Goal: Task Accomplishment & Management: Complete application form

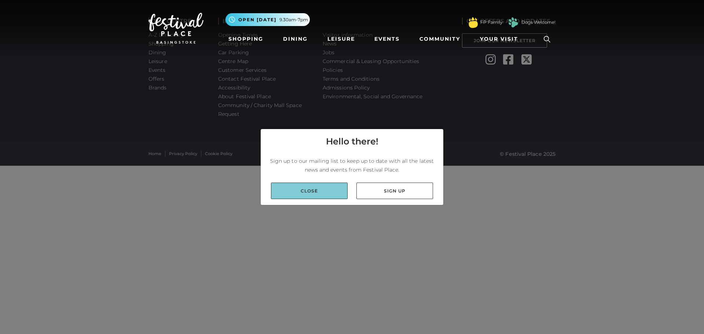
click at [328, 191] on link "Close" at bounding box center [309, 191] width 77 height 16
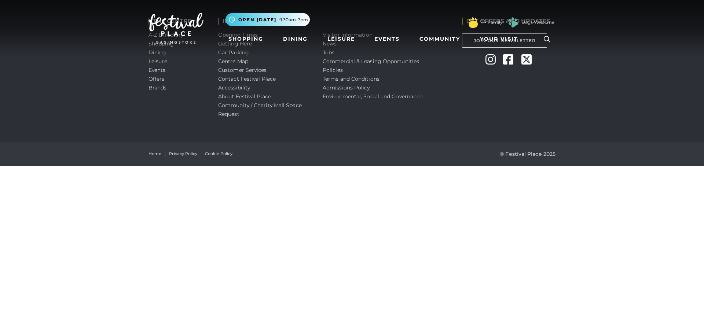
click at [328, 51] on nav "Toggle navigation .st5{fill:none;stroke:#FFFFFF;stroke-width:2.29;stroke-miterl…" at bounding box center [352, 28] width 704 height 56
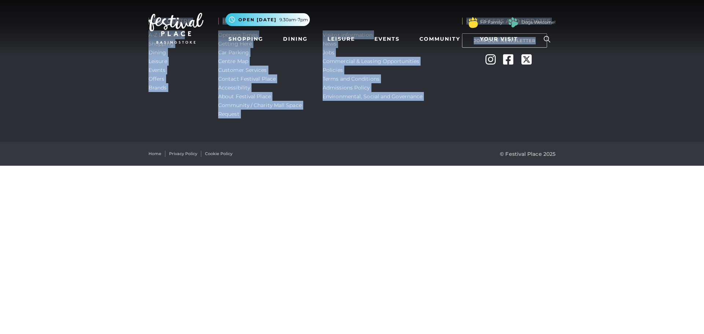
drag, startPoint x: 691, startPoint y: 61, endPoint x: 633, endPoint y: 150, distance: 106.8
click at [633, 150] on body "Skip to Navigation Skip to Content Toggle navigation .st5{fill:none;stroke:#FFF…" at bounding box center [352, 83] width 704 height 166
click at [492, 166] on html "Skip to Navigation Skip to Content Toggle navigation .st5{fill:none;stroke:#FFF…" at bounding box center [352, 83] width 704 height 166
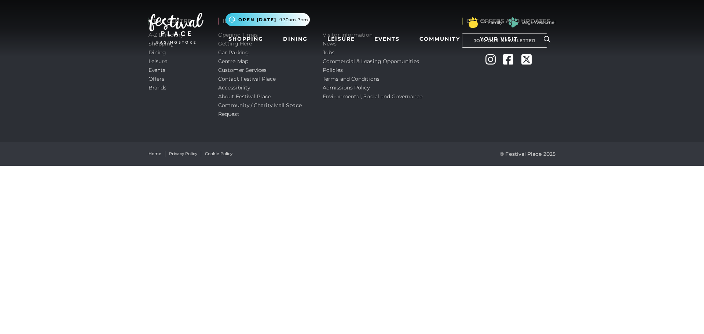
click at [324, 51] on nav "Toggle navigation .st5{fill:none;stroke:#FFFFFF;stroke-width:2.29;stroke-miterl…" at bounding box center [352, 28] width 704 height 56
click at [326, 50] on nav "Toggle navigation .st5{fill:none;stroke:#FFFFFF;stroke-width:2.29;stroke-miterl…" at bounding box center [352, 28] width 704 height 56
drag, startPoint x: 326, startPoint y: 50, endPoint x: 319, endPoint y: 45, distance: 8.4
click at [325, 50] on nav "Toggle navigation .st5{fill:none;stroke:#FFFFFF;stroke-width:2.29;stroke-miterl…" at bounding box center [352, 28] width 704 height 56
click at [258, 36] on link "Shopping" at bounding box center [245, 39] width 41 height 14
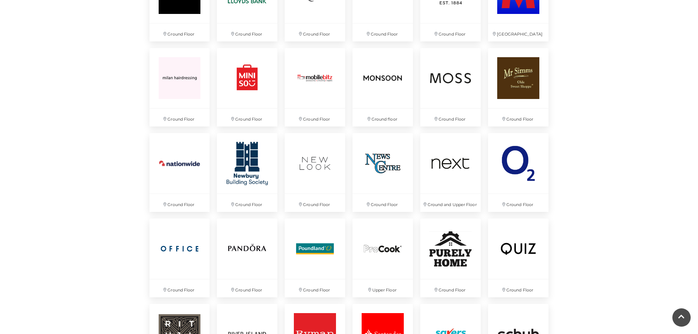
scroll to position [2034, 0]
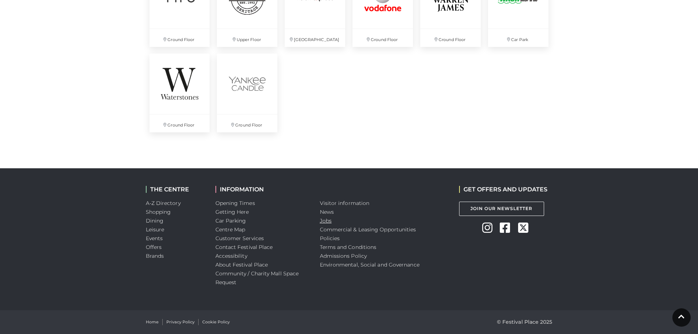
click at [327, 220] on link "Jobs" at bounding box center [326, 220] width 12 height 7
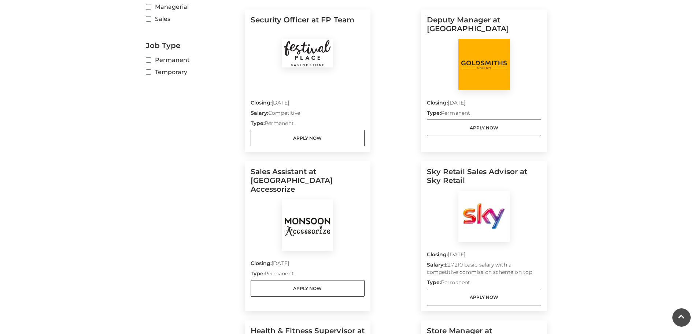
scroll to position [331, 0]
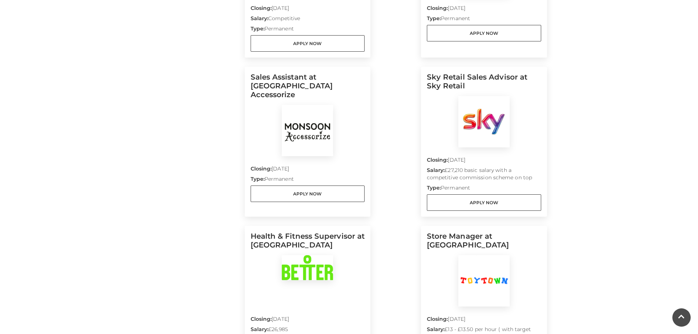
click at [317, 121] on img at bounding box center [307, 130] width 51 height 51
click at [322, 185] on link "Apply Now" at bounding box center [308, 193] width 114 height 16
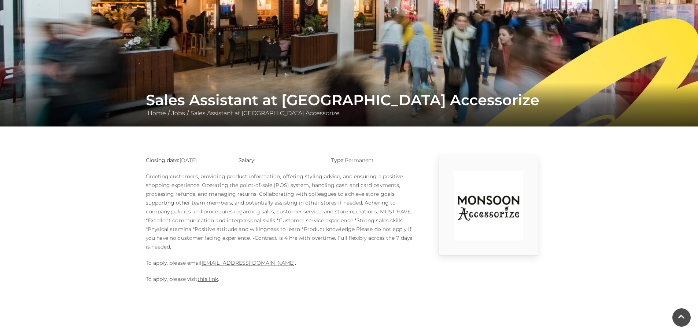
scroll to position [68, 0]
